Goal: Task Accomplishment & Management: Use online tool/utility

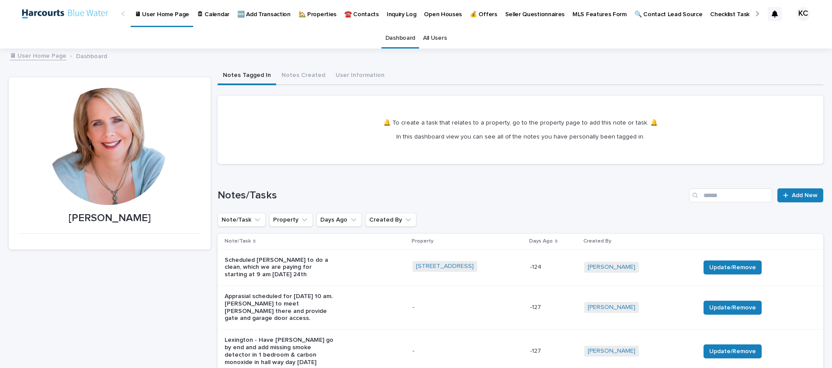
click at [318, 14] on p "🏡 Properties" at bounding box center [317, 9] width 38 height 18
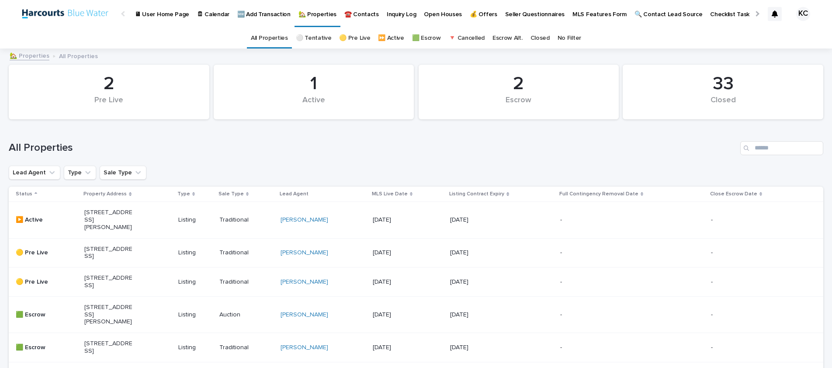
click at [309, 14] on p "🏡 Properties" at bounding box center [317, 9] width 38 height 18
click at [257, 13] on p "🆕 Add Transaction" at bounding box center [263, 9] width 53 height 18
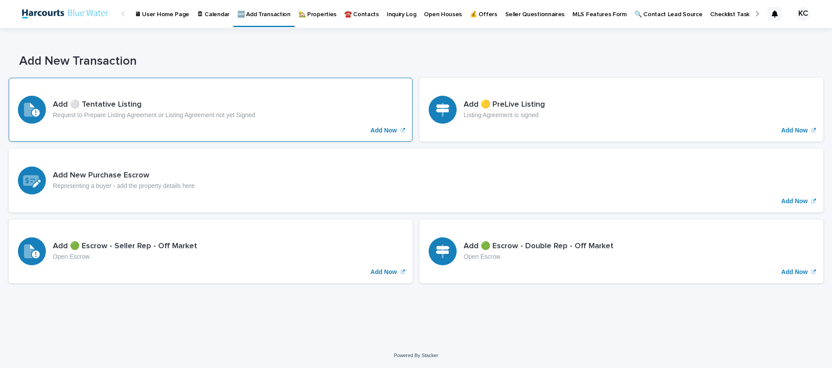
click at [374, 127] on p "Add Now" at bounding box center [383, 130] width 27 height 7
